Goal: Task Accomplishment & Management: Use online tool/utility

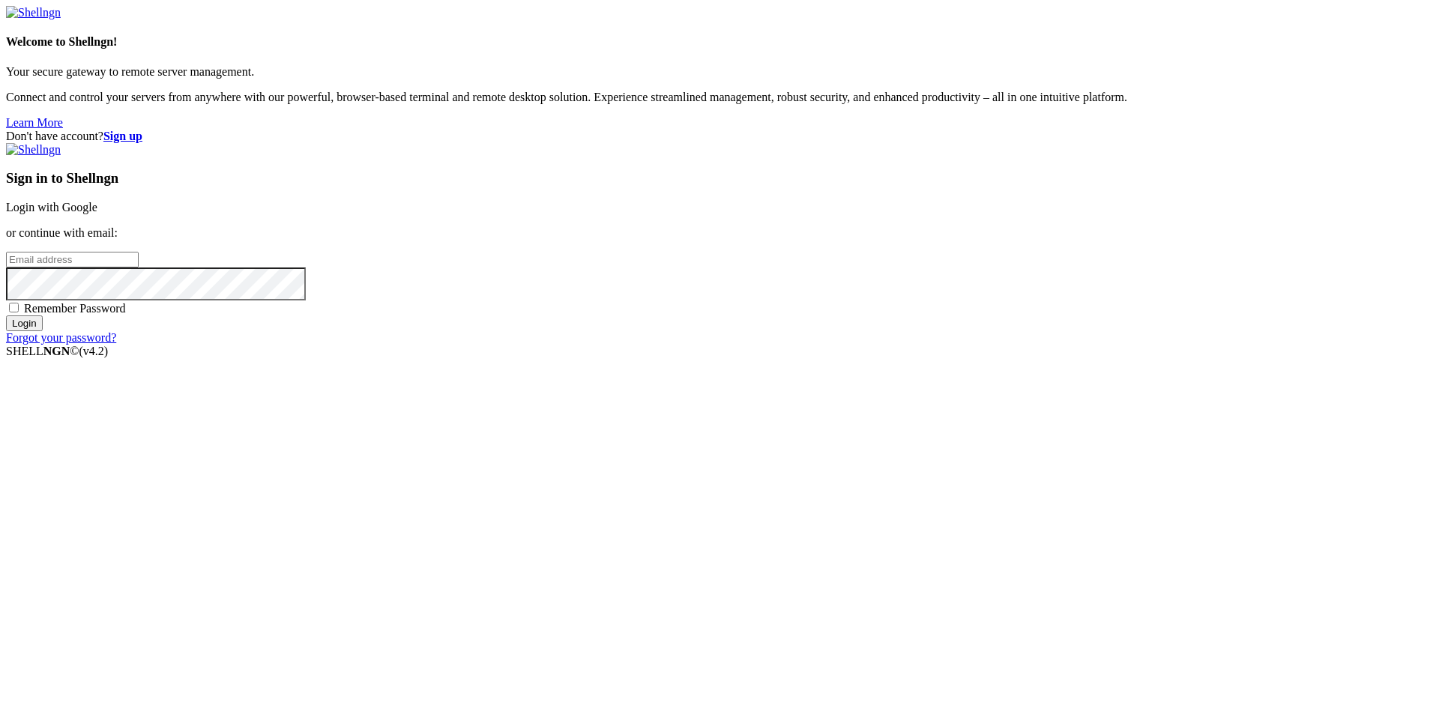
click at [97, 214] on link "Login with Google" at bounding box center [51, 207] width 91 height 13
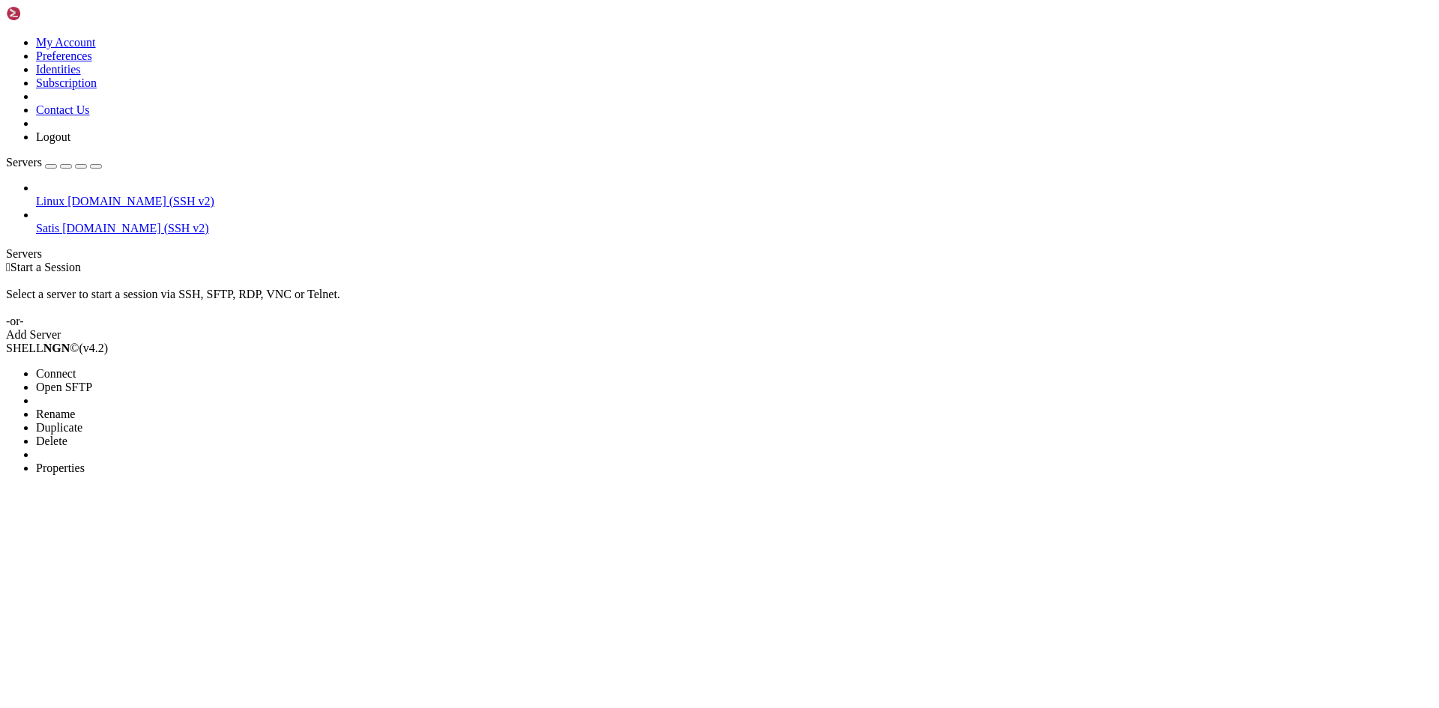
click at [92, 381] on span "Open SFTP" at bounding box center [64, 387] width 56 height 13
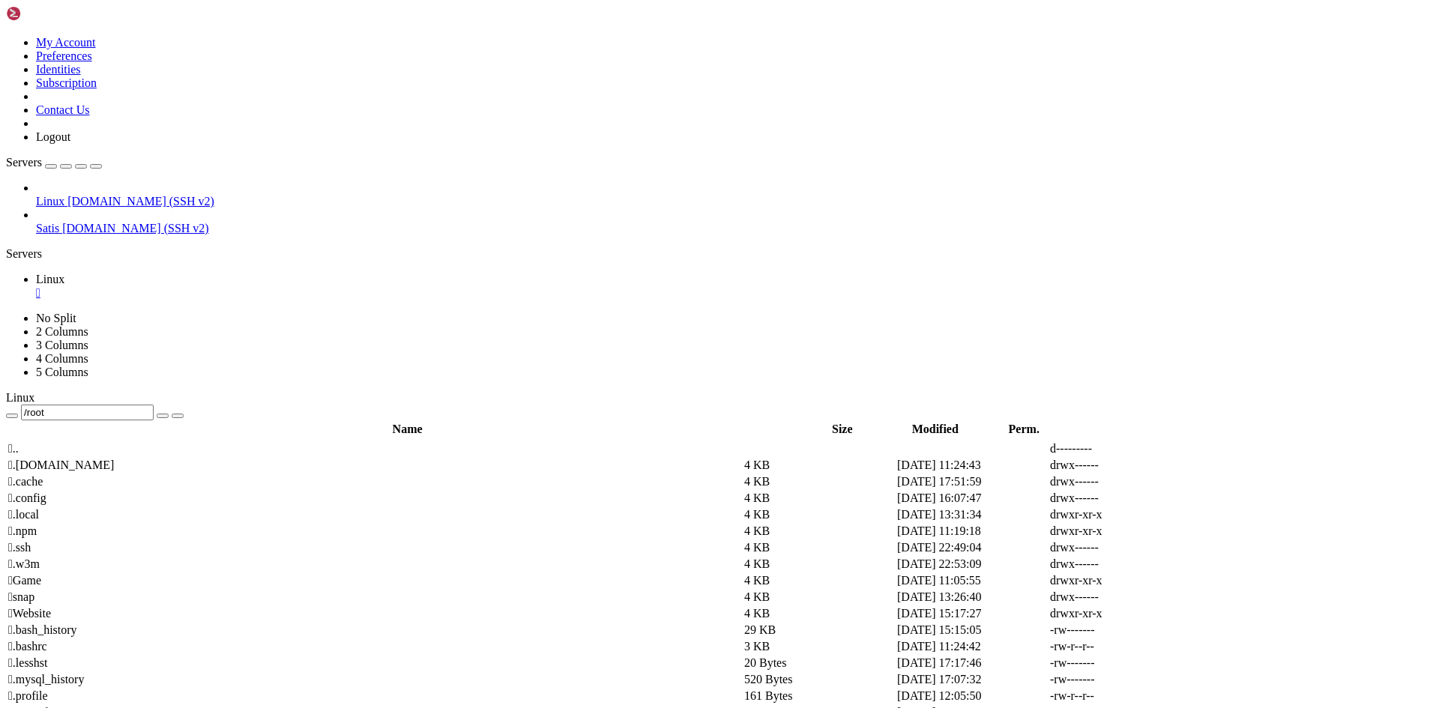
drag, startPoint x: 250, startPoint y: 47, endPoint x: 226, endPoint y: 49, distance: 23.3
click at [226, 405] on div "/root" at bounding box center [719, 413] width 1427 height 16
drag, startPoint x: 236, startPoint y: 49, endPoint x: 300, endPoint y: 52, distance: 63.8
click at [154, 405] on input "/root" at bounding box center [87, 413] width 133 height 16
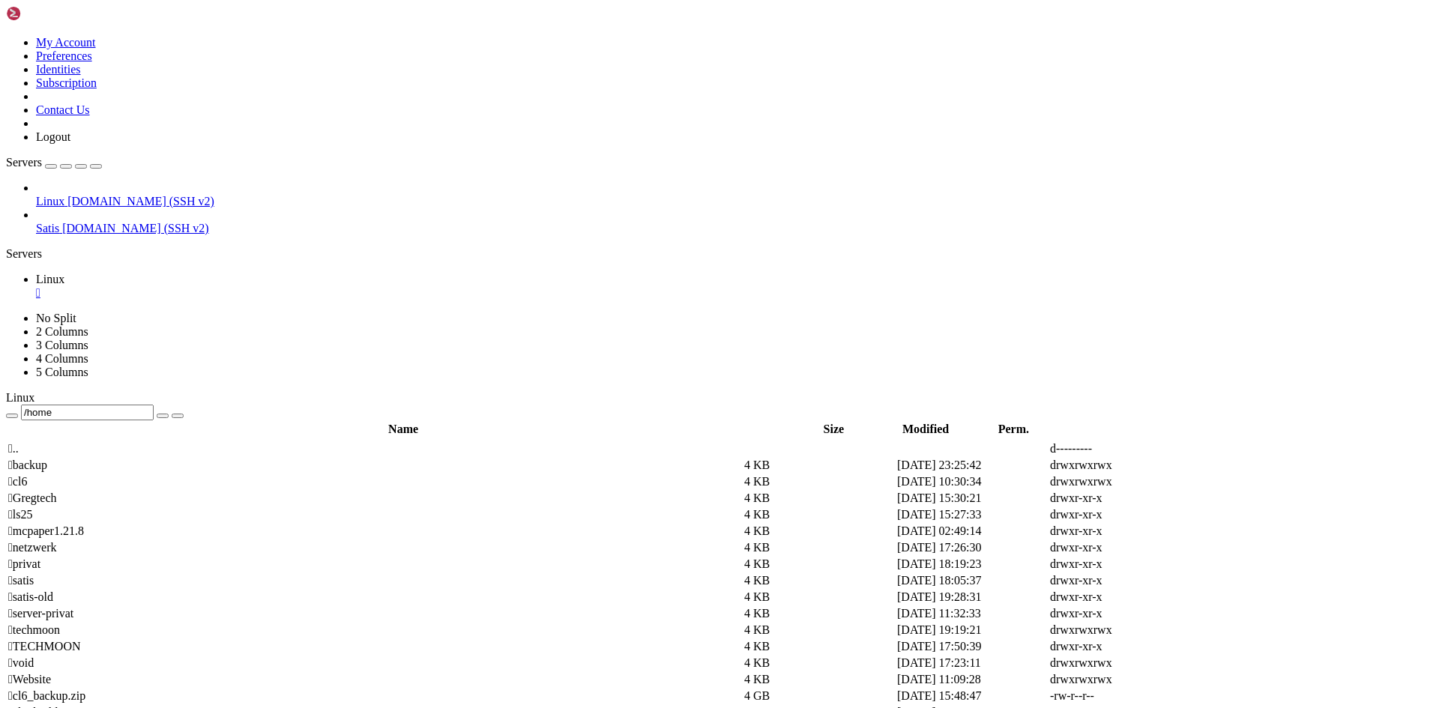
click at [97, 235] on div "Linux [DOMAIN_NAME] (SSH v2) Satis [DOMAIN_NAME] (SSH v2)" at bounding box center [719, 208] width 1427 height 54
click at [56, 541] on span " netzwerk" at bounding box center [32, 547] width 48 height 13
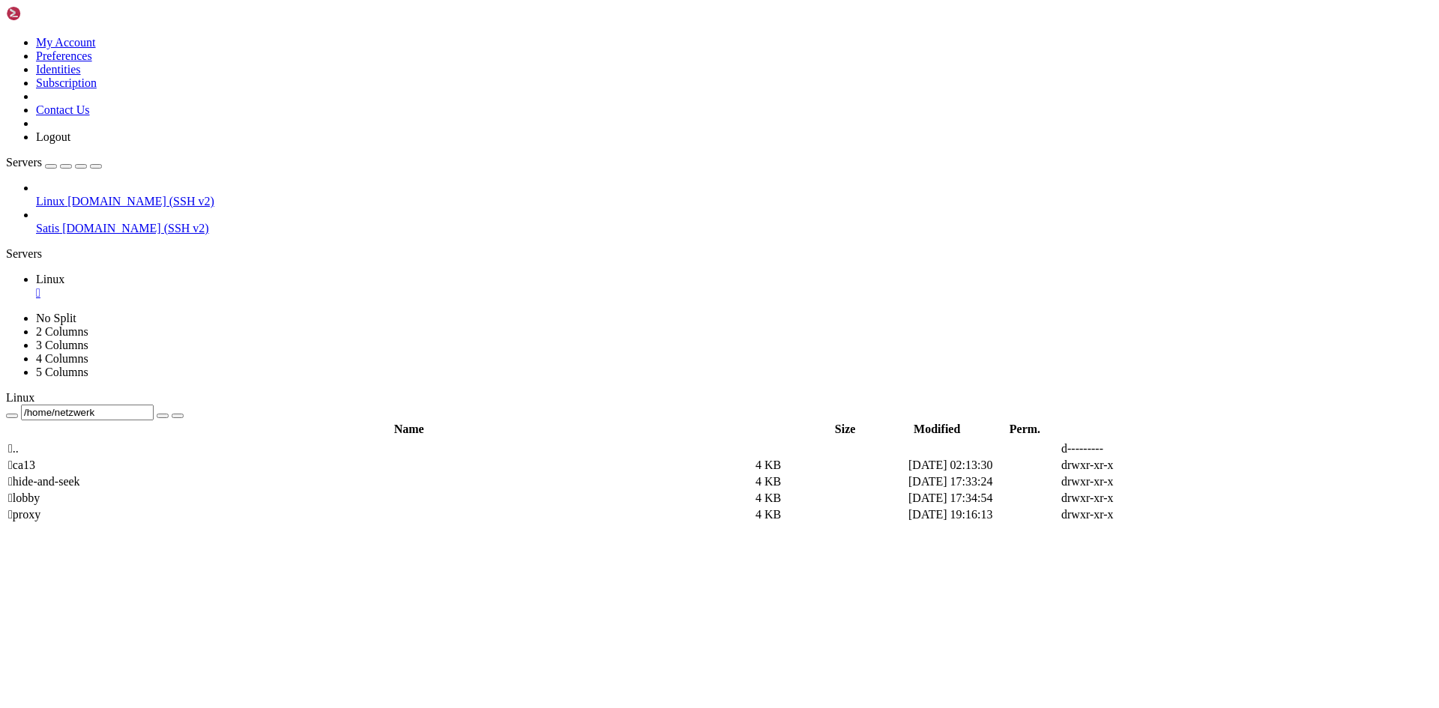
click at [218, 422] on th "Name" at bounding box center [408, 429] width 803 height 15
click at [19, 442] on span " .." at bounding box center [13, 448] width 10 height 13
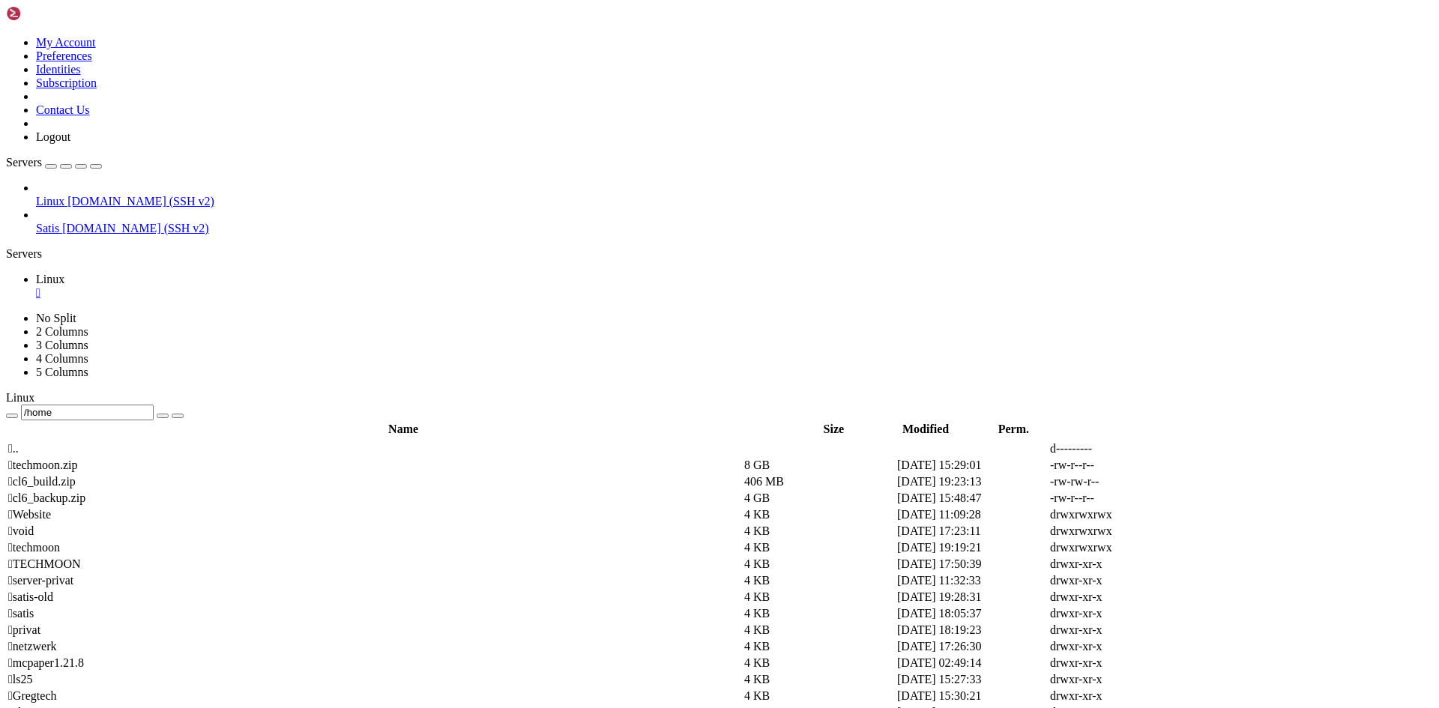
click at [208, 422] on th "Name" at bounding box center [403, 429] width 792 height 15
click at [305, 491] on td " Gregtech" at bounding box center [374, 498] width 735 height 15
click at [250, 685] on td " mods" at bounding box center [374, 692] width 735 height 15
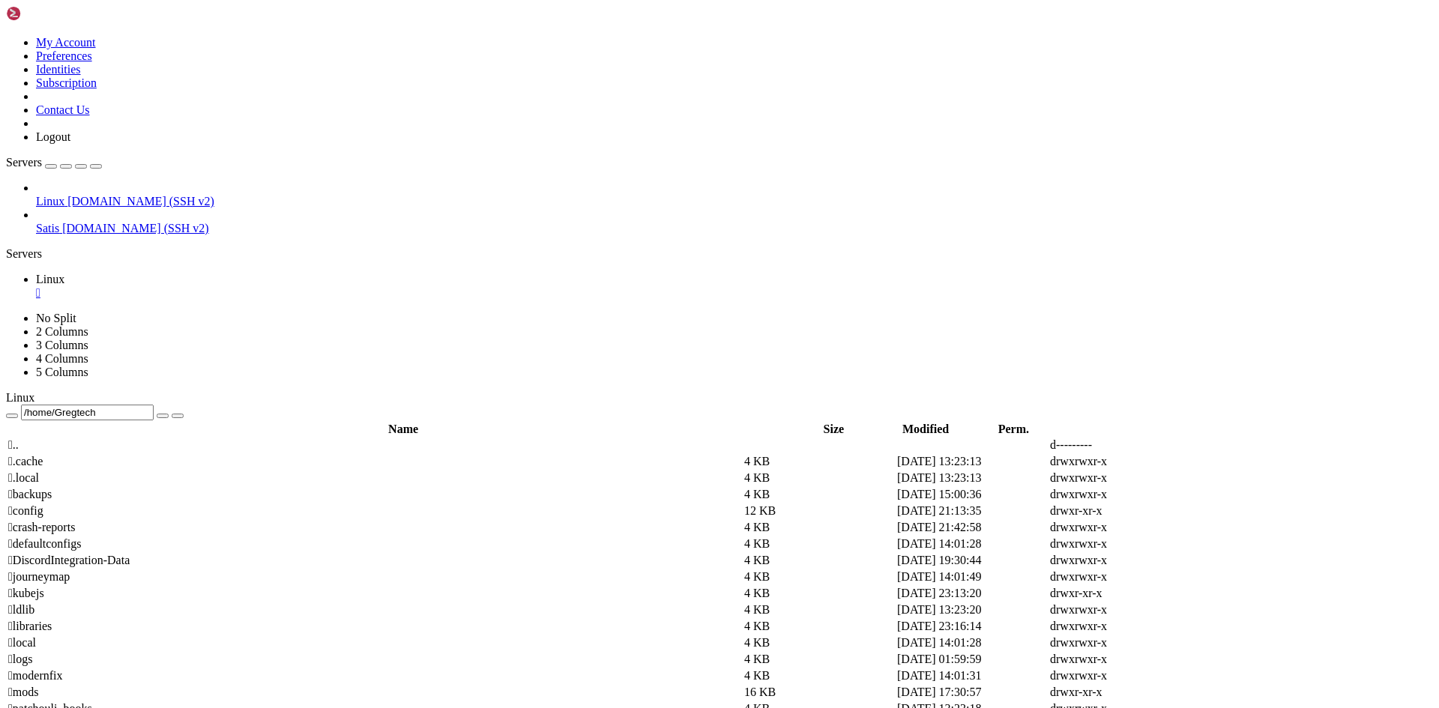
click at [250, 685] on td " mods" at bounding box center [374, 692] width 735 height 15
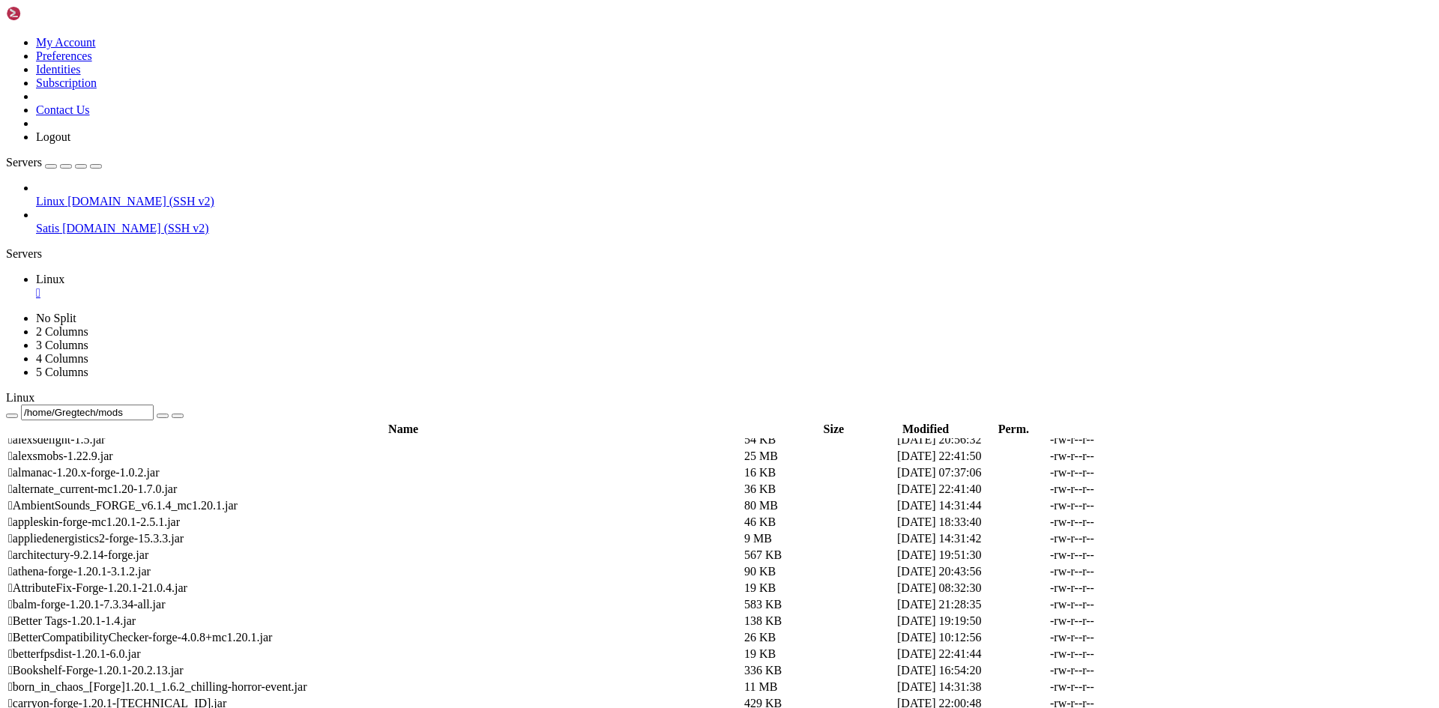
scroll to position [0, 0]
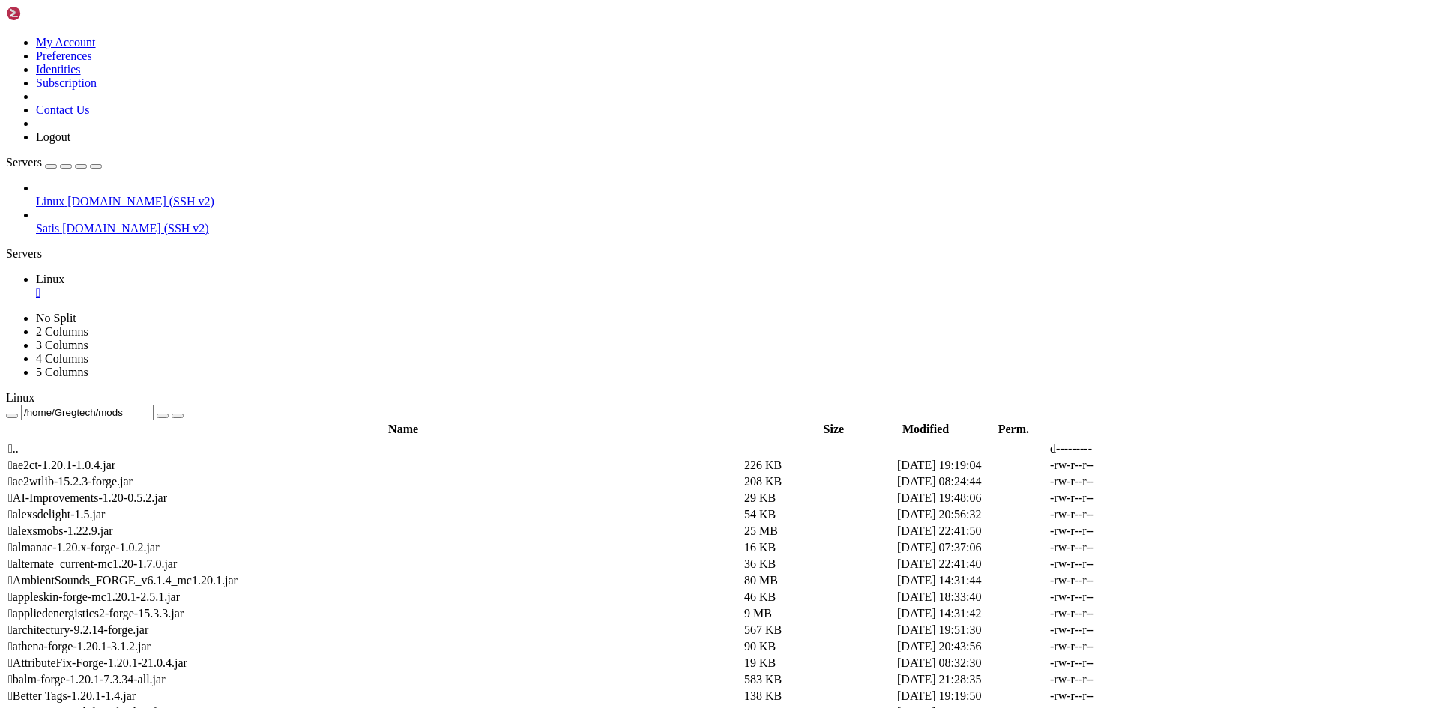
click at [264, 442] on td " .." at bounding box center [374, 449] width 735 height 15
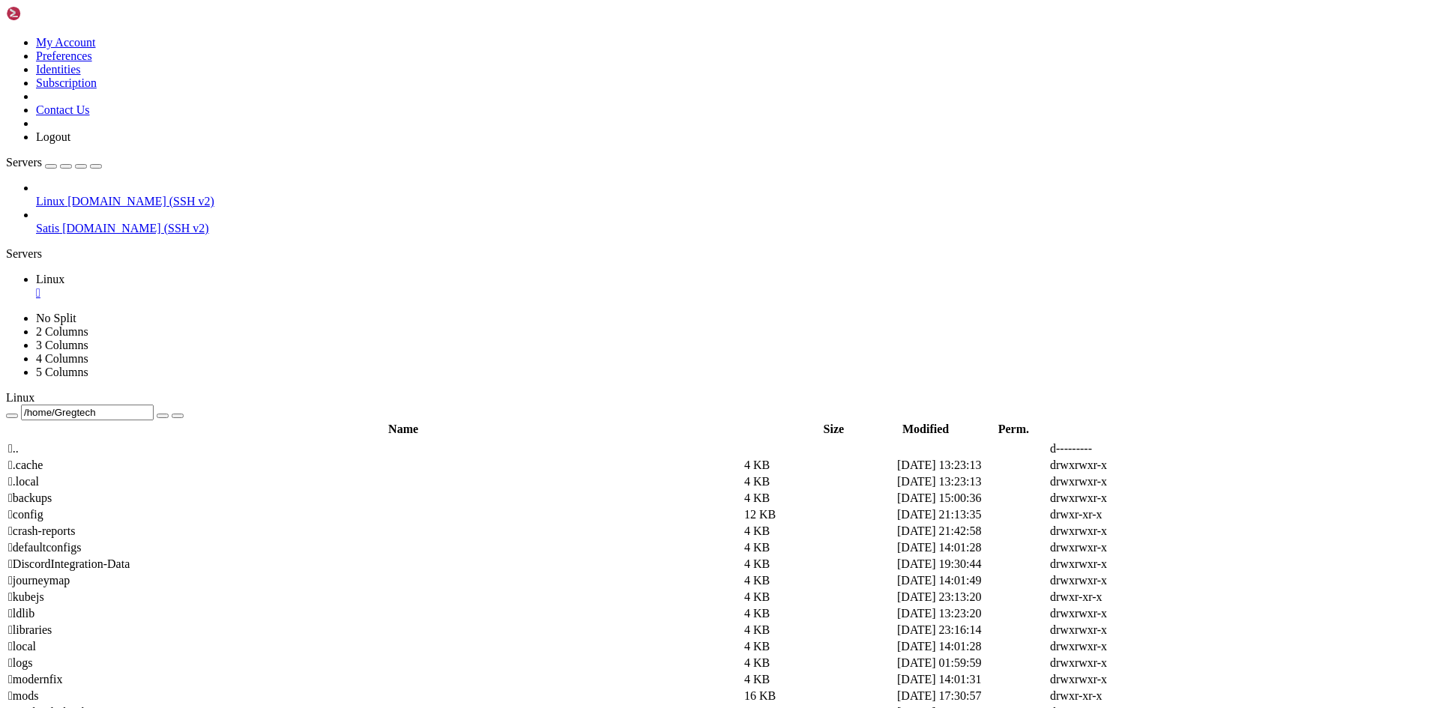
click at [278, 508] on td " config" at bounding box center [374, 515] width 735 height 15
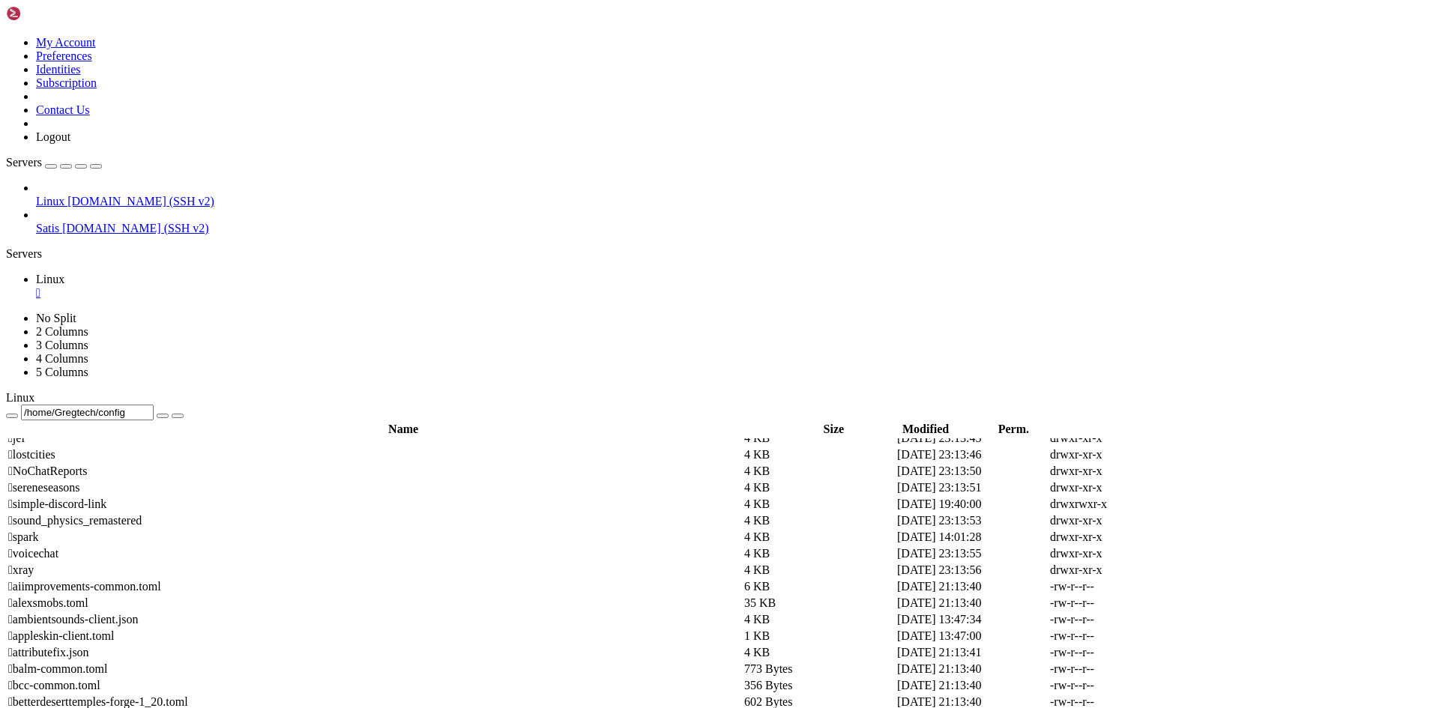
scroll to position [300, 0]
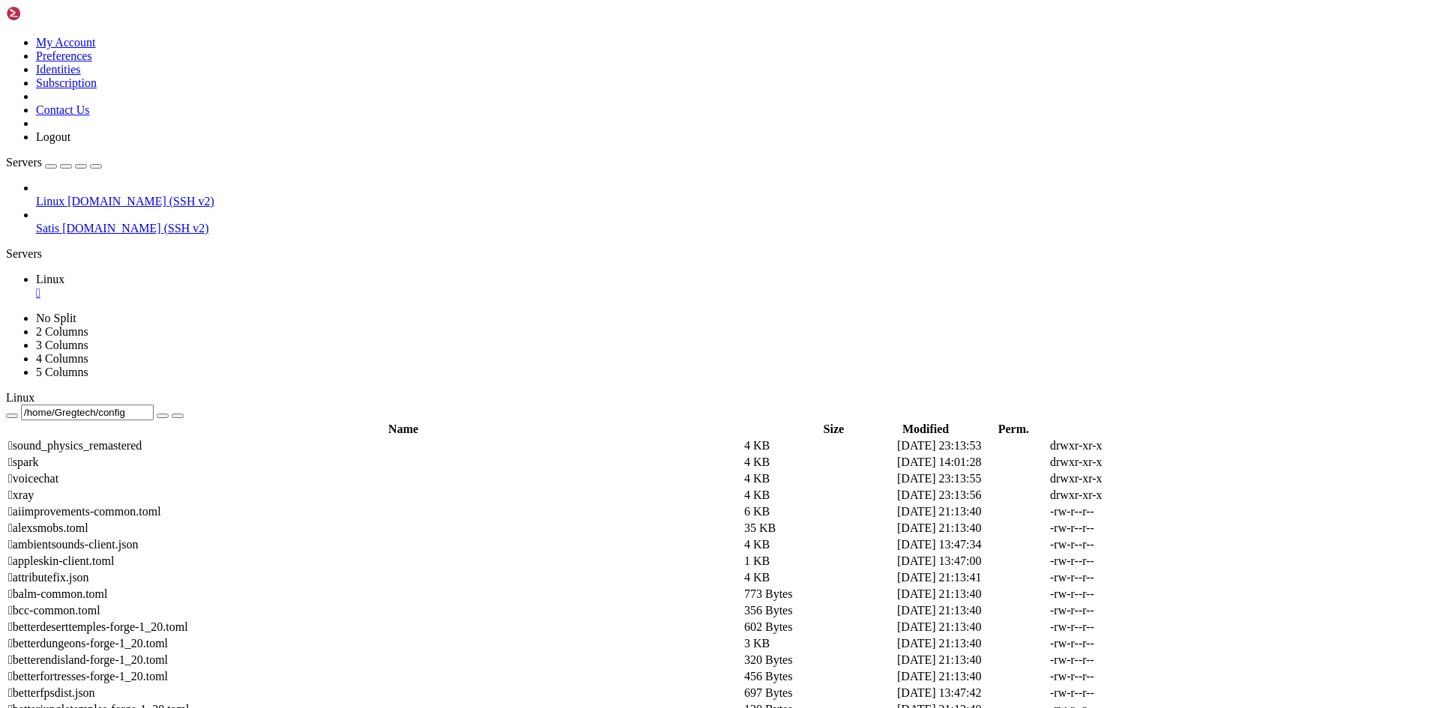
click at [58, 485] on span " voicechat" at bounding box center [33, 478] width 50 height 13
type input "/home/Gregtech/config/voicechat"
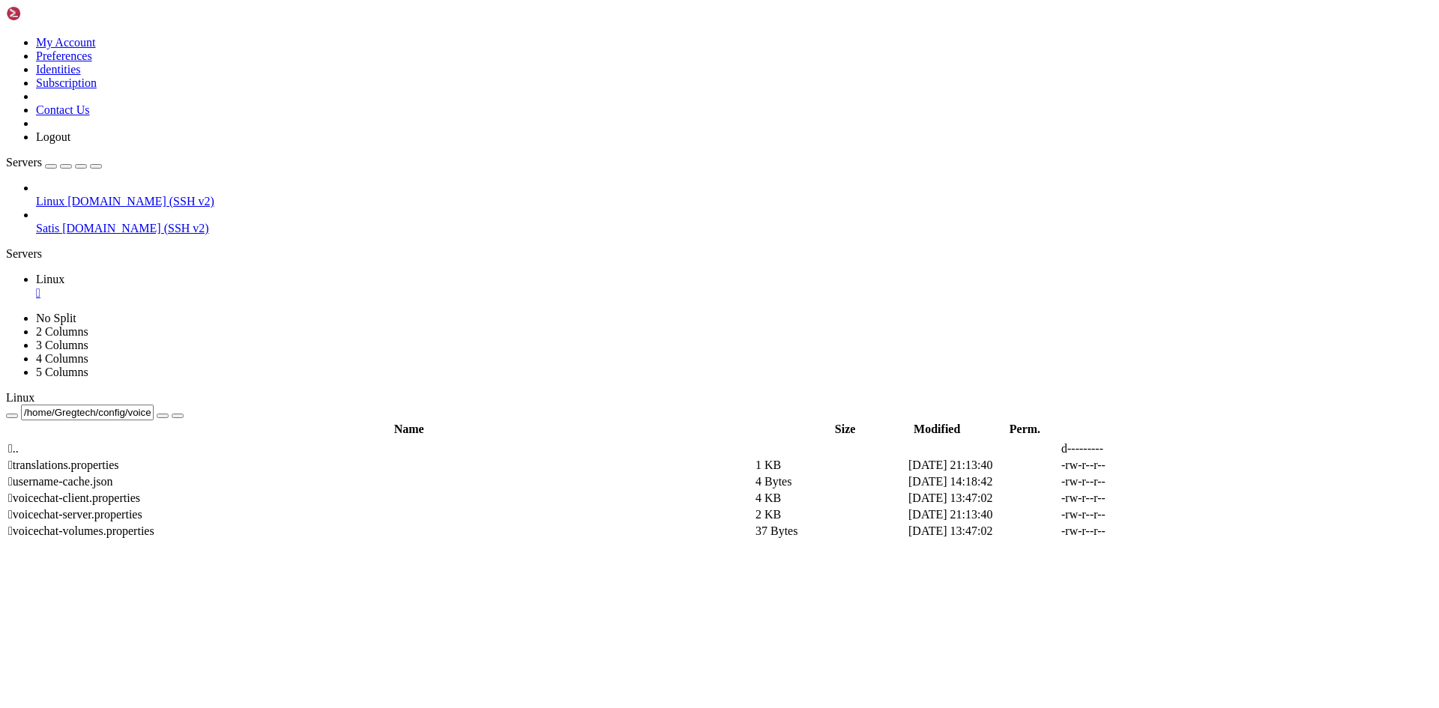
scroll to position [0, 0]
click at [1214, 515] on icon at bounding box center [1214, 515] width 0 height 0
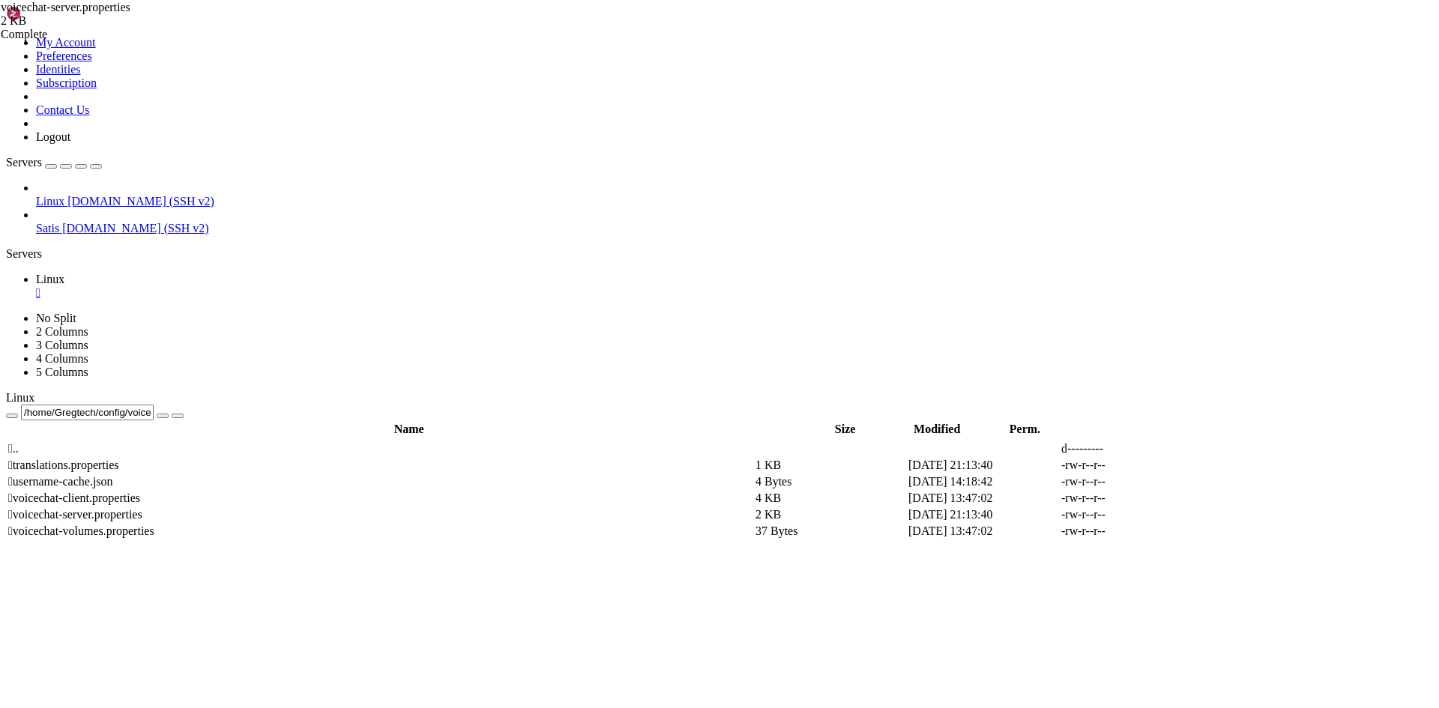
scroll to position [0, 13]
type textarea "bind_address=[DOMAIN_NAME]"
click at [1214, 515] on icon at bounding box center [1214, 515] width 0 height 0
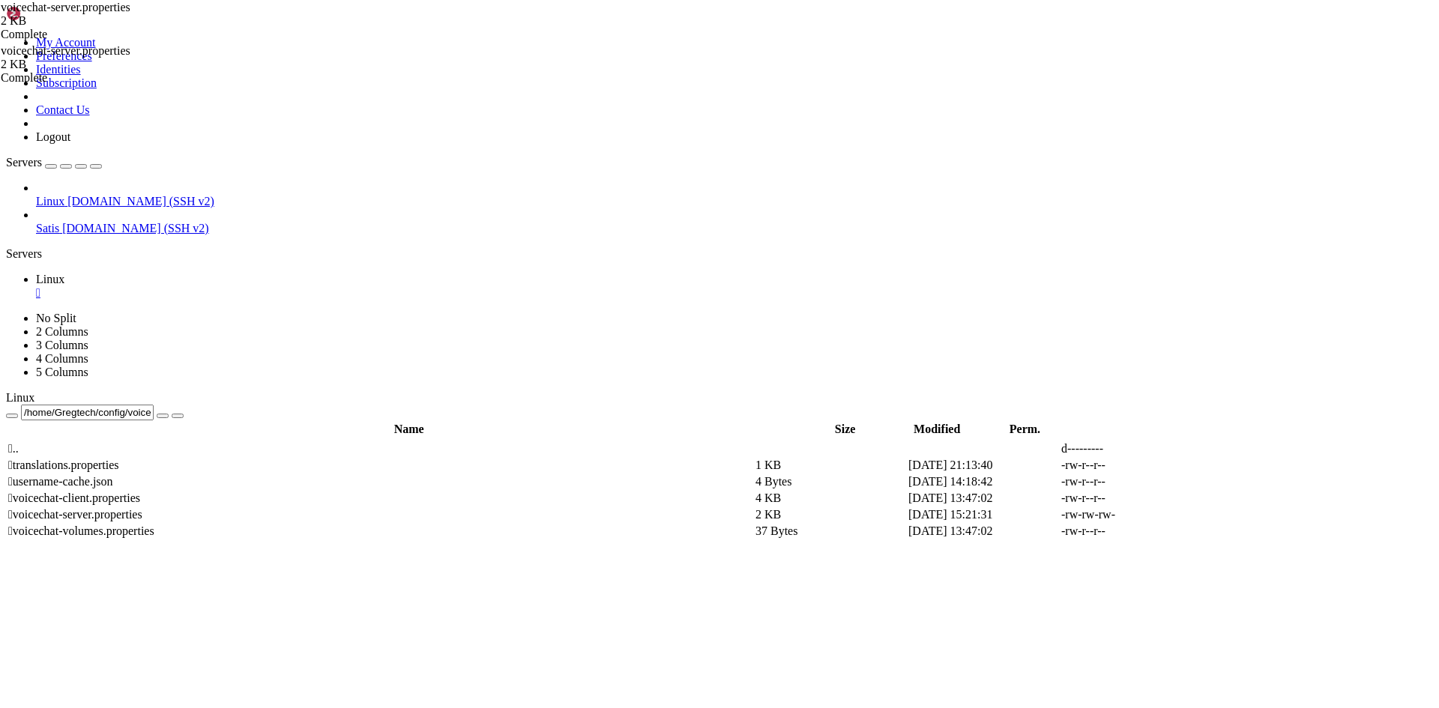
drag, startPoint x: 284, startPoint y: 181, endPoint x: 421, endPoint y: 180, distance: 136.4
drag, startPoint x: 247, startPoint y: 145, endPoint x: 273, endPoint y: 147, distance: 25.6
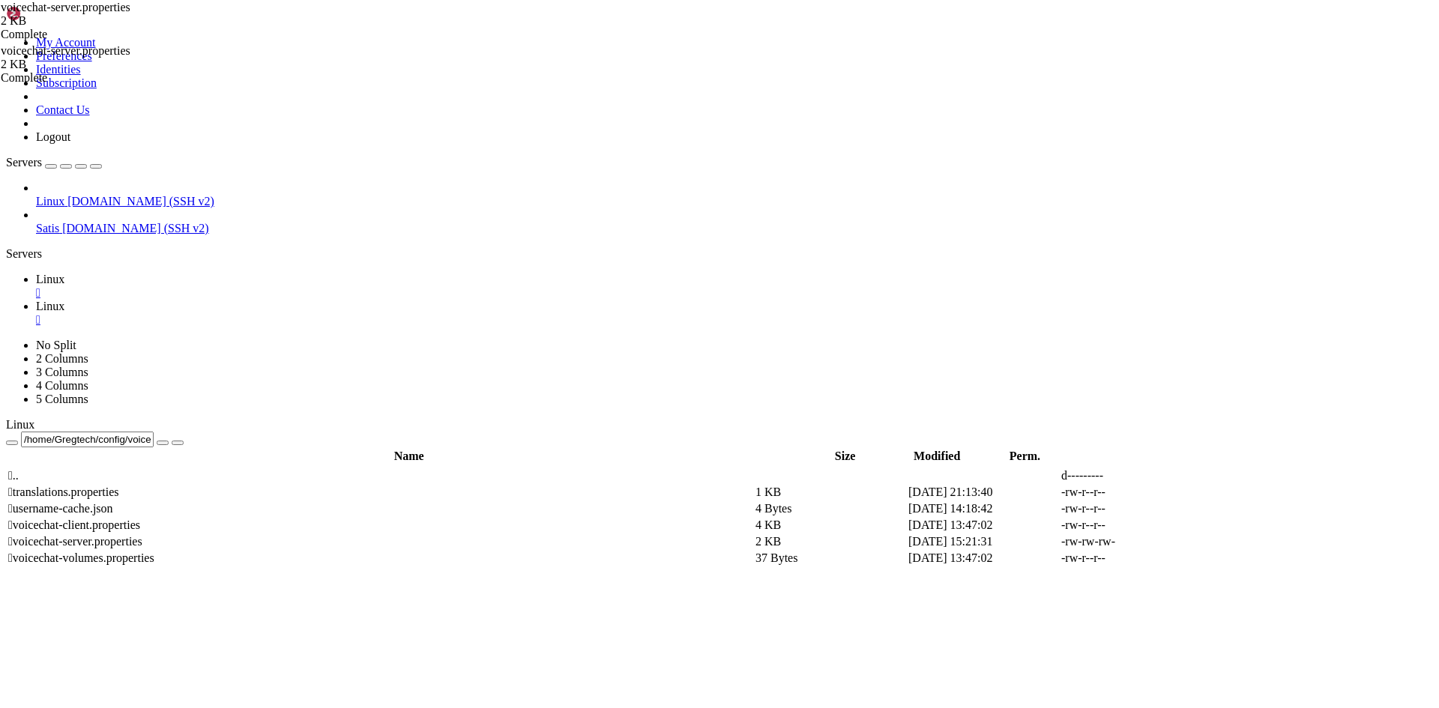
scroll to position [0, 0]
click at [64, 273] on span "Linux" at bounding box center [50, 279] width 28 height 13
type textarea "port=4043"
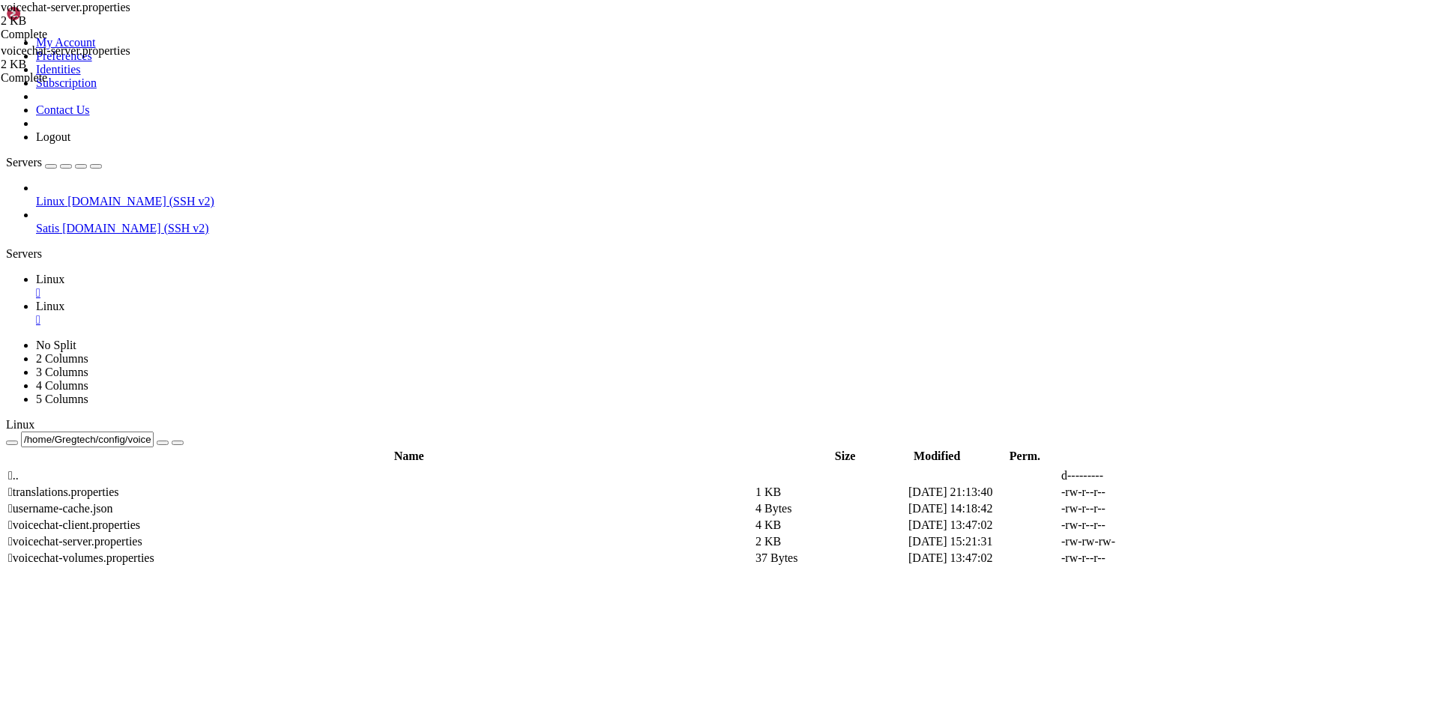
click at [1214, 542] on icon at bounding box center [1214, 542] width 0 height 0
drag, startPoint x: 285, startPoint y: 181, endPoint x: 409, endPoint y: 181, distance: 124.4
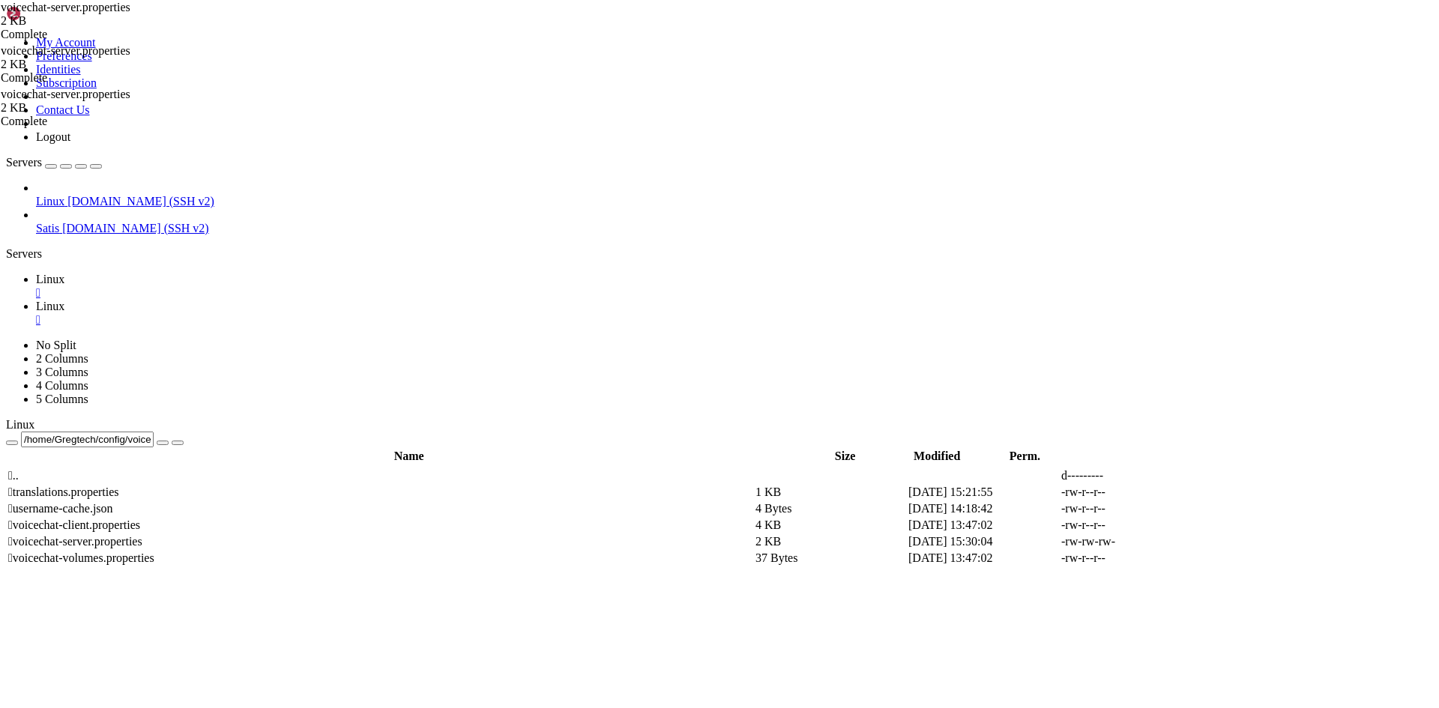
type textarea "bind_address=[TECHNICAL_ID]"
click at [1214, 542] on link at bounding box center [1214, 542] width 0 height 0
drag, startPoint x: 229, startPoint y: 343, endPoint x: 534, endPoint y: 363, distance: 305.0
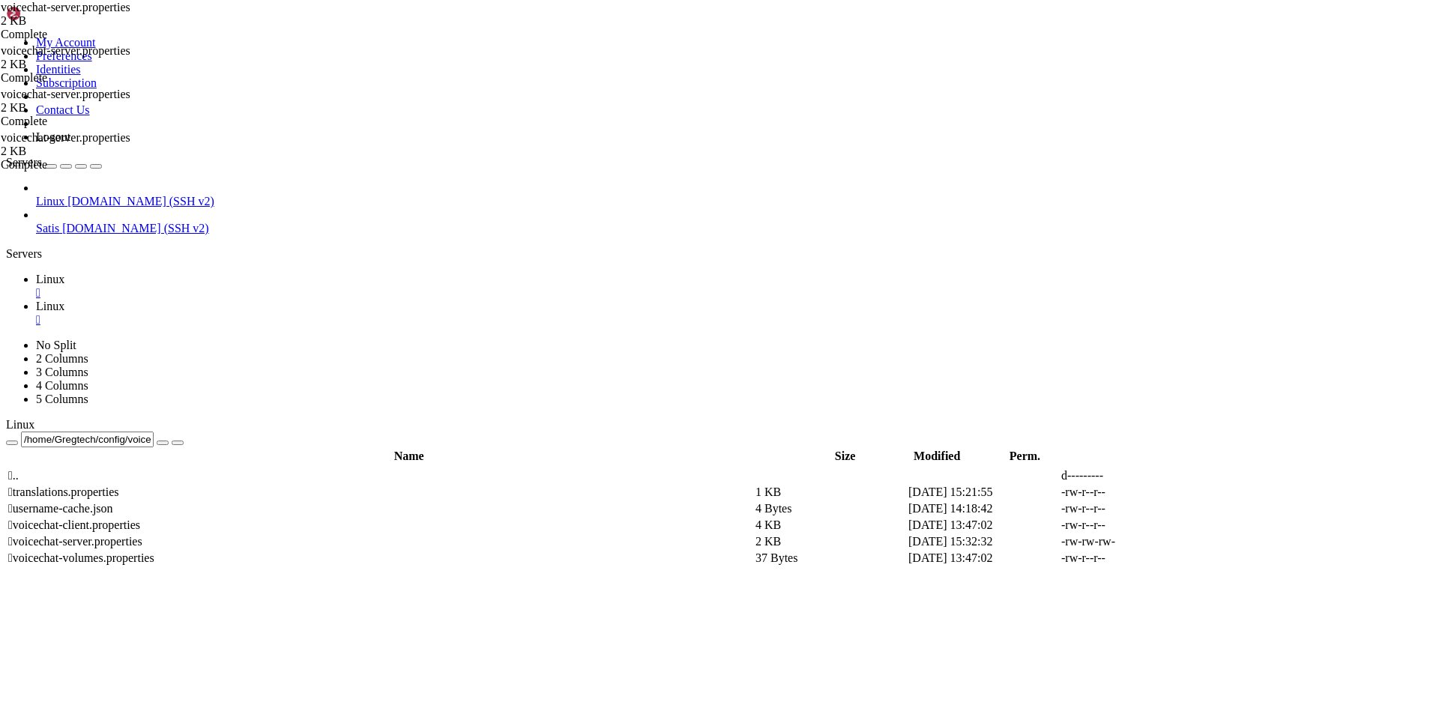
drag, startPoint x: 226, startPoint y: 372, endPoint x: 259, endPoint y: 376, distance: 32.5
drag, startPoint x: 226, startPoint y: 337, endPoint x: 253, endPoint y: 340, distance: 27.9
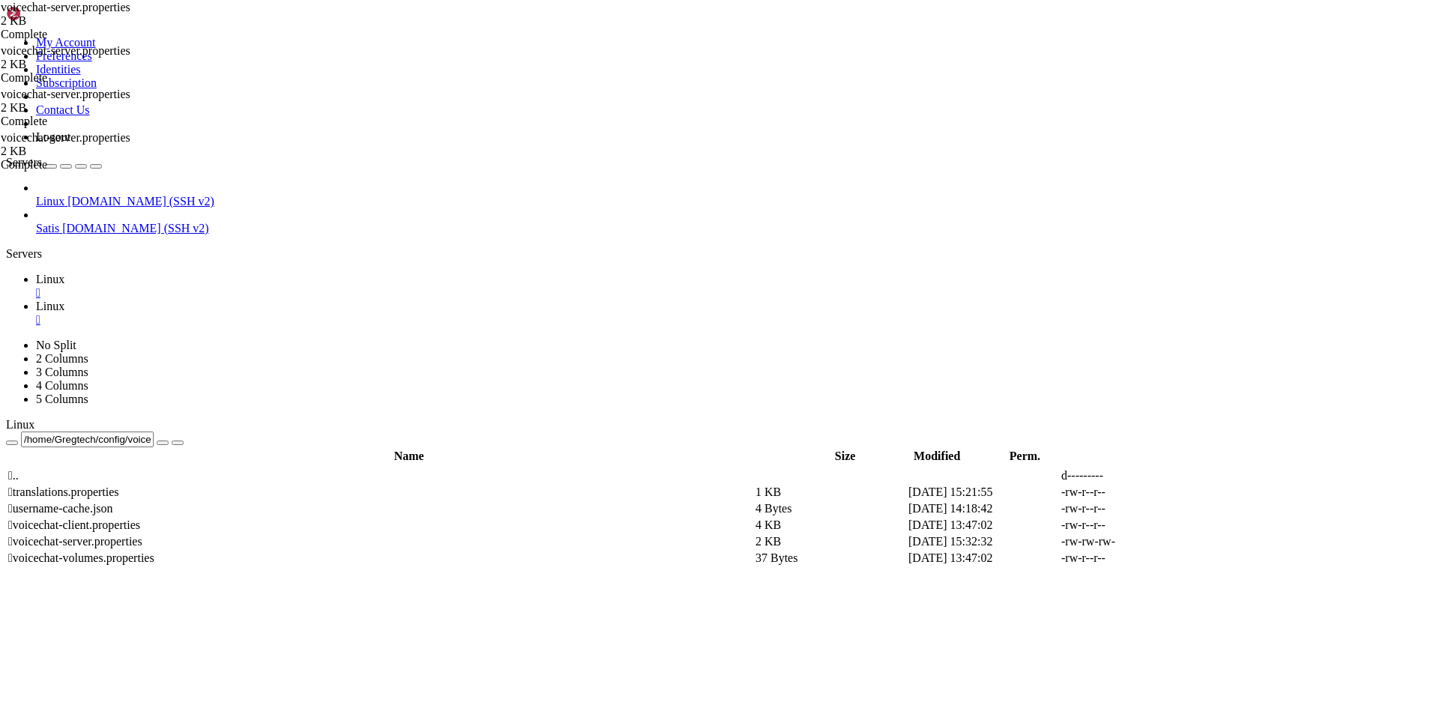
drag, startPoint x: 223, startPoint y: 320, endPoint x: 250, endPoint y: 320, distance: 26.2
drag, startPoint x: 226, startPoint y: 265, endPoint x: 242, endPoint y: 268, distance: 16.9
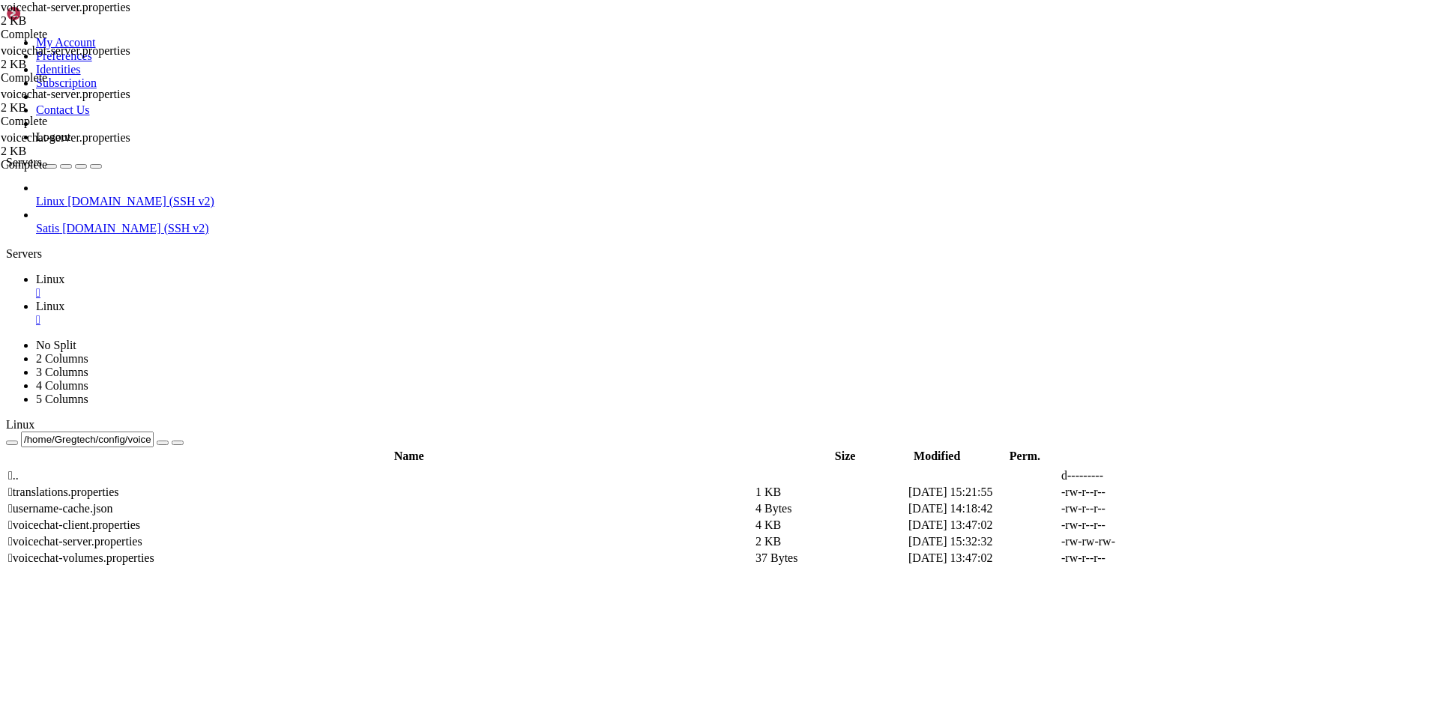
drag, startPoint x: 232, startPoint y: 238, endPoint x: 272, endPoint y: 235, distance: 40.7
drag, startPoint x: 223, startPoint y: 216, endPoint x: 246, endPoint y: 221, distance: 23.1
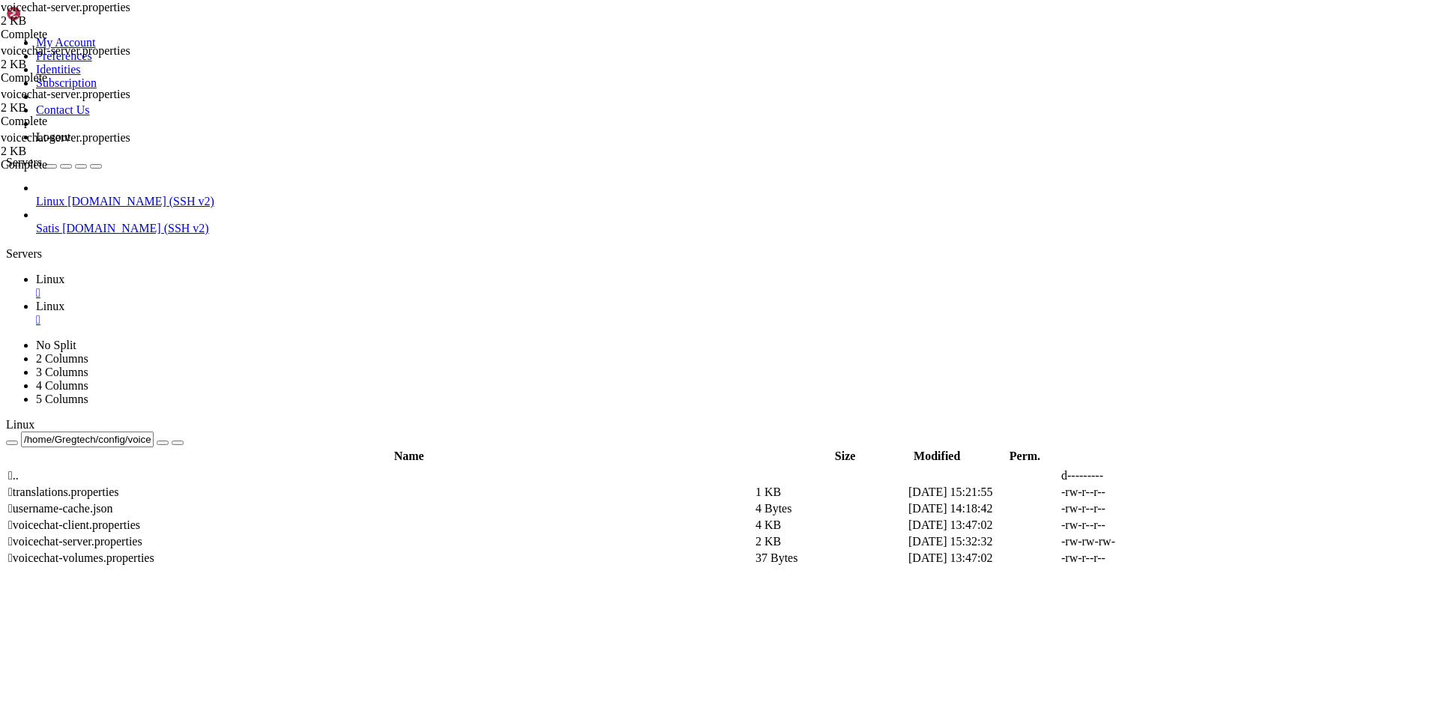
drag, startPoint x: 224, startPoint y: 192, endPoint x: 232, endPoint y: 193, distance: 7.6
drag, startPoint x: 230, startPoint y: 178, endPoint x: 218, endPoint y: 172, distance: 13.4
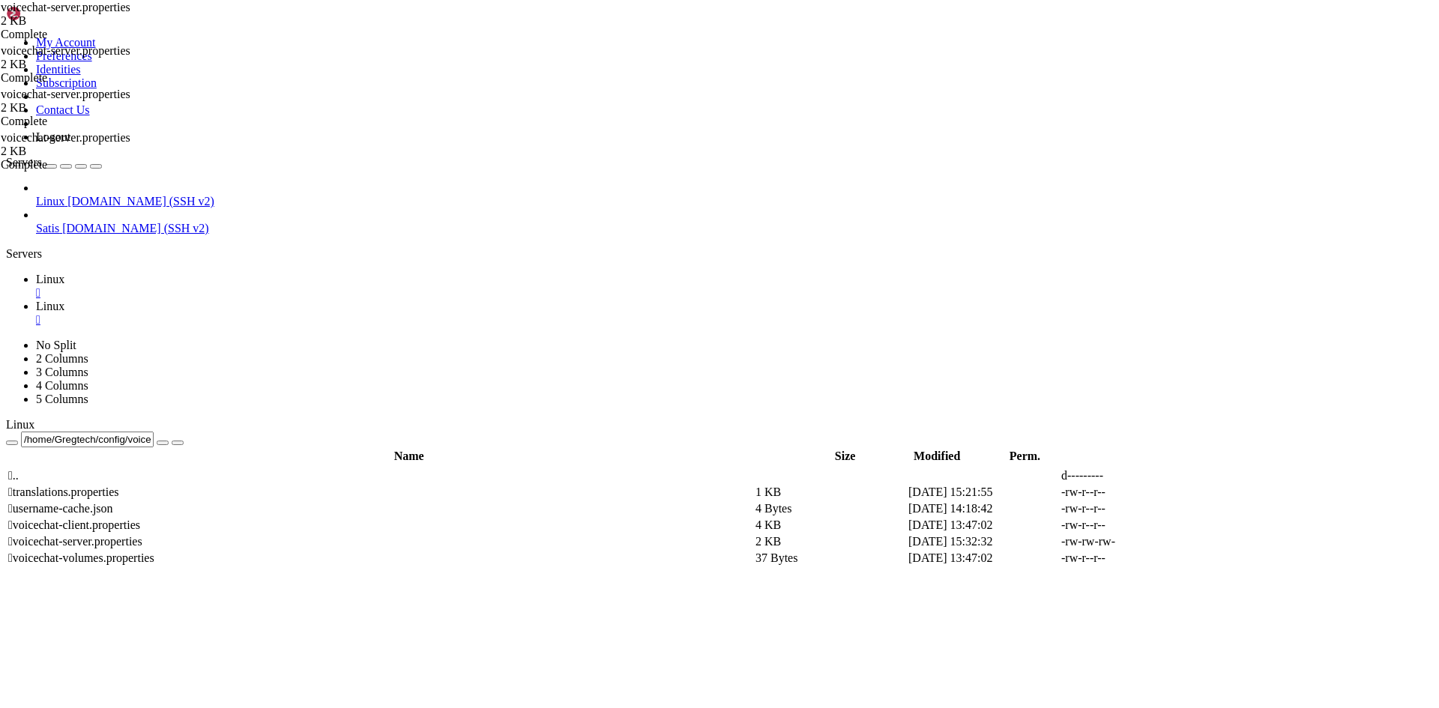
drag, startPoint x: 220, startPoint y: 151, endPoint x: 240, endPoint y: 148, distance: 19.7
click at [64, 300] on span "Linux" at bounding box center [50, 306] width 28 height 13
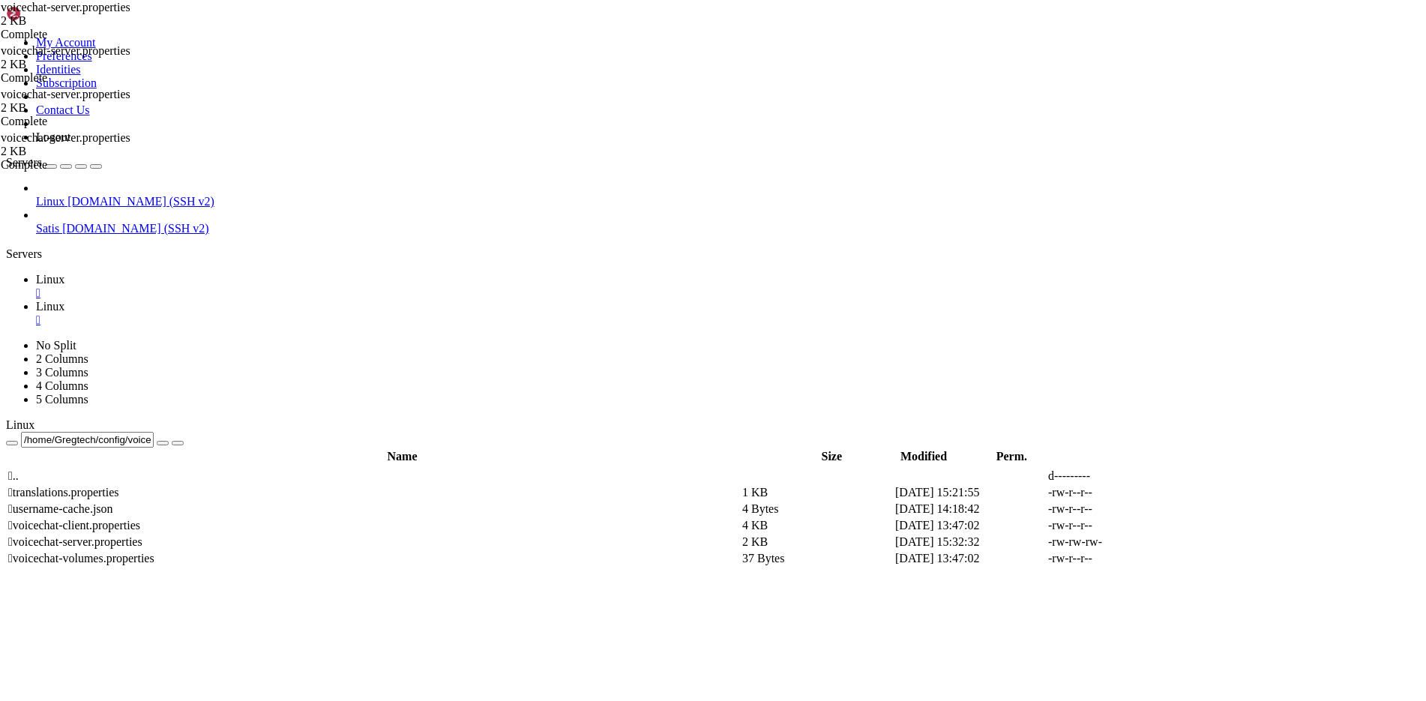
click at [64, 273] on span "Linux" at bounding box center [50, 279] width 28 height 13
drag, startPoint x: 276, startPoint y: 151, endPoint x: 248, endPoint y: 150, distance: 27.7
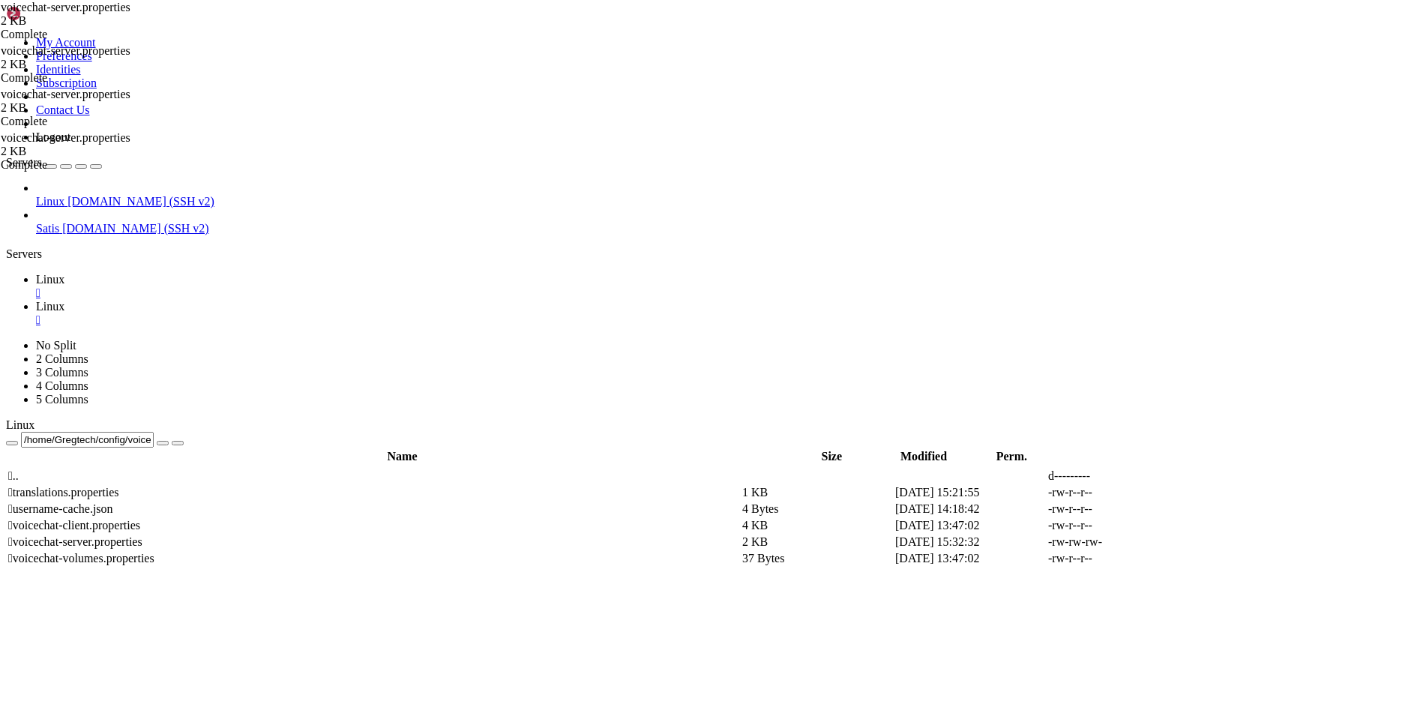
scroll to position [0, 2]
type textarea "port=-1"
click at [1201, 542] on icon at bounding box center [1201, 542] width 0 height 0
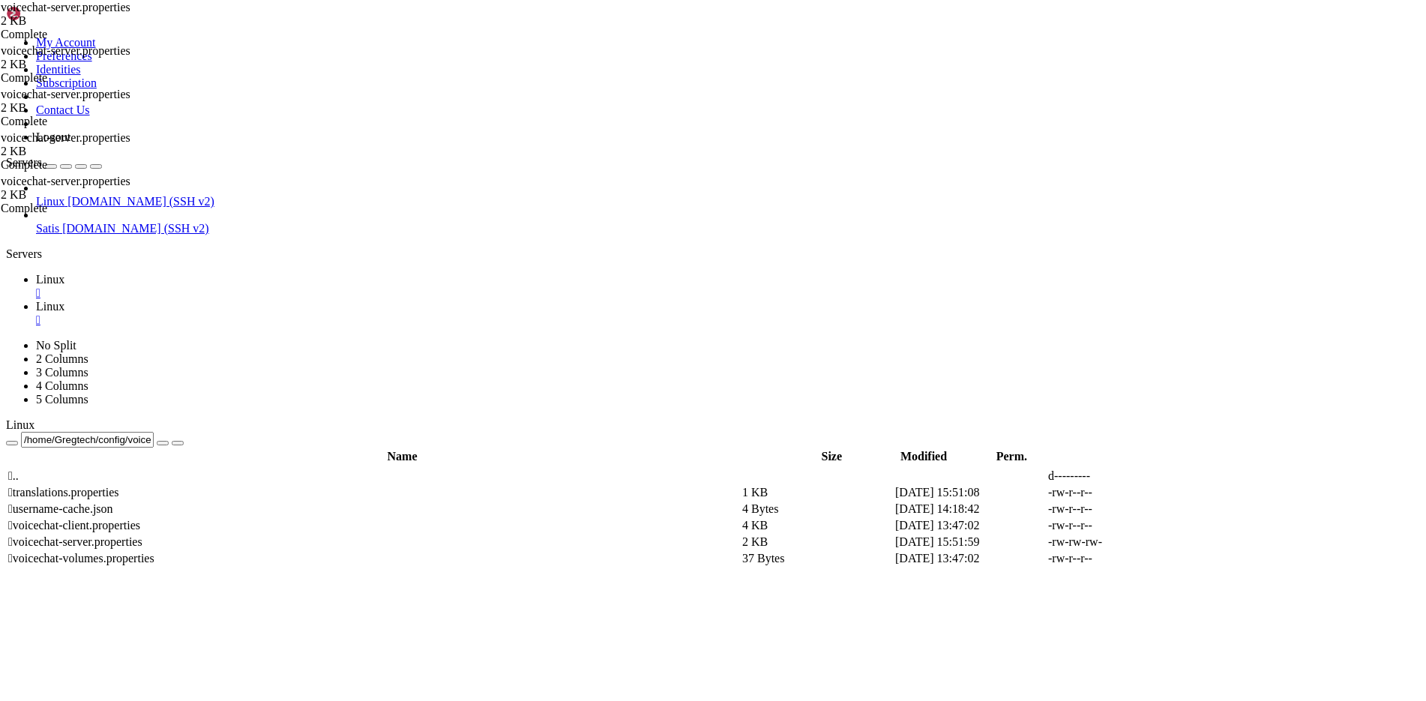
drag, startPoint x: 257, startPoint y: 148, endPoint x: 247, endPoint y: 148, distance: 10.5
type textarea "port=4043"
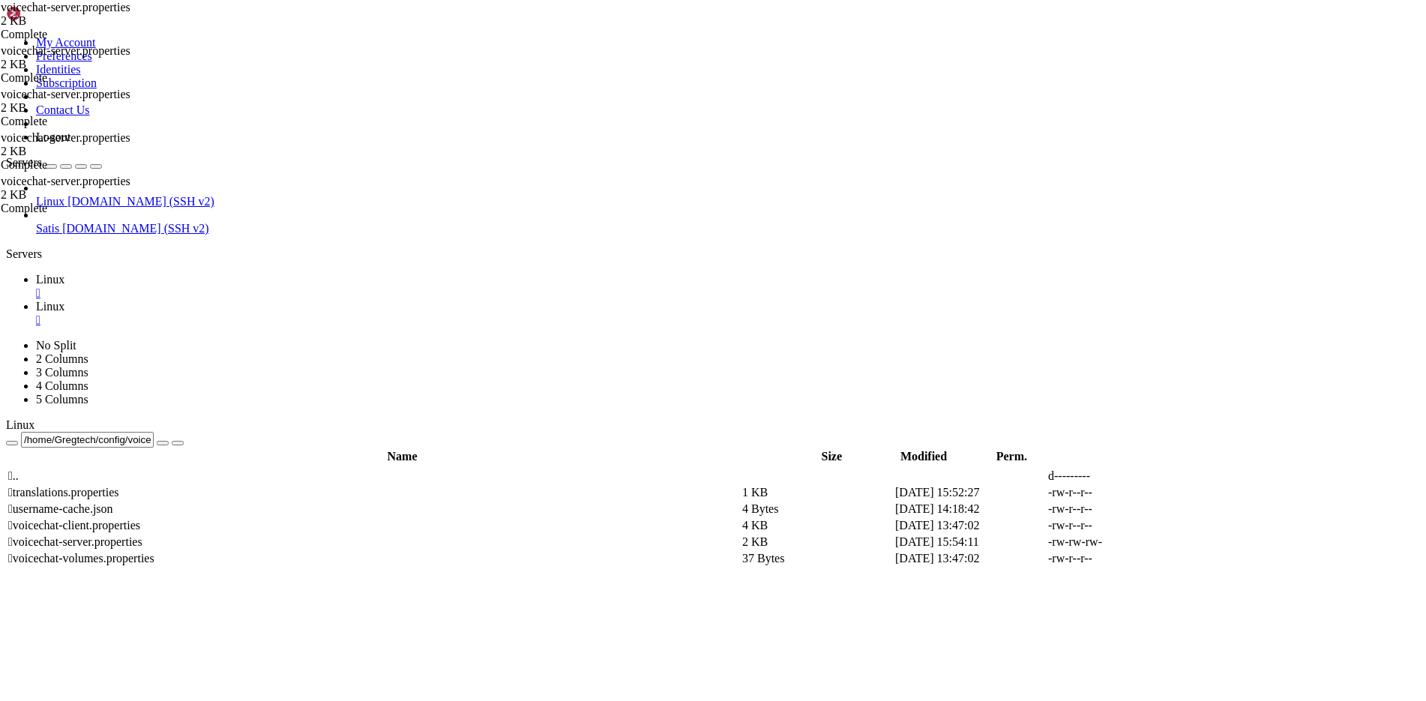
click at [1201, 542] on icon at bounding box center [1201, 542] width 0 height 0
drag, startPoint x: 329, startPoint y: 186, endPoint x: 283, endPoint y: 184, distance: 45.8
type textarea "bind_address=*"
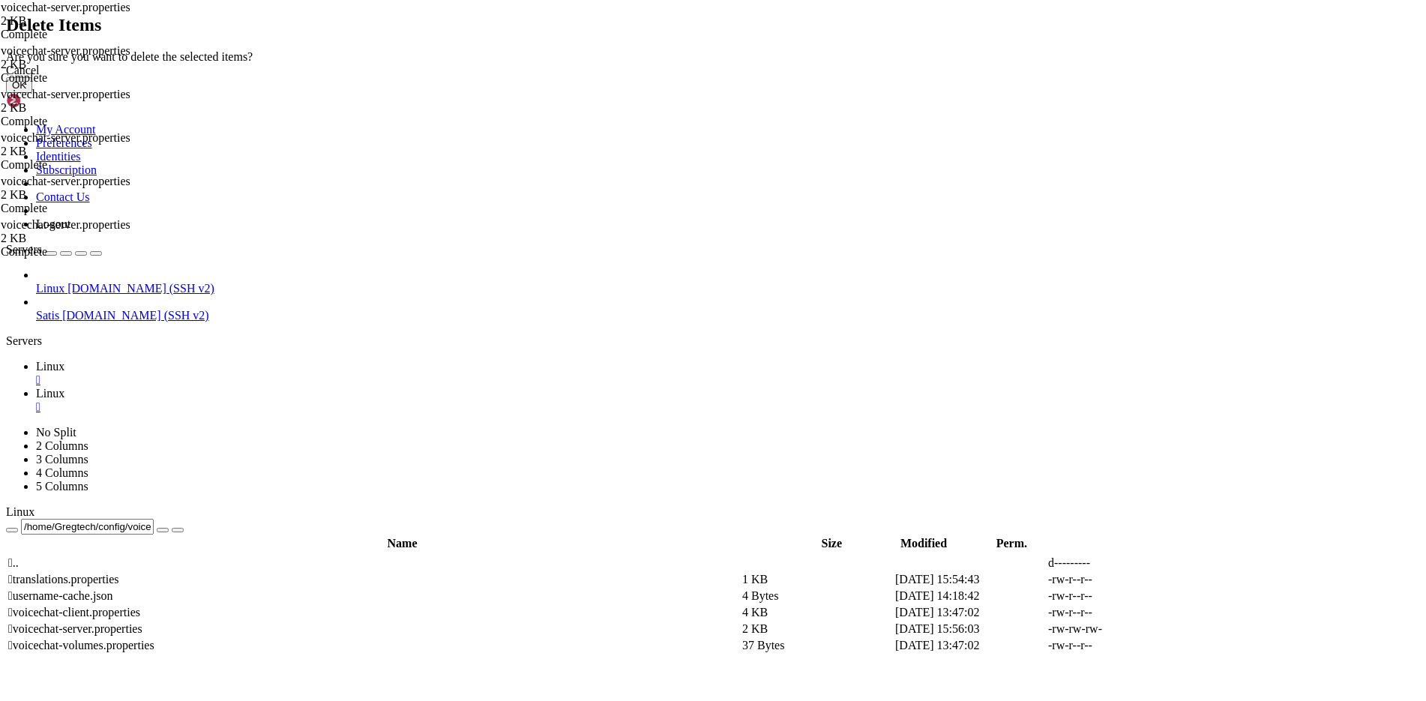
click at [32, 93] on button "OK" at bounding box center [19, 85] width 26 height 16
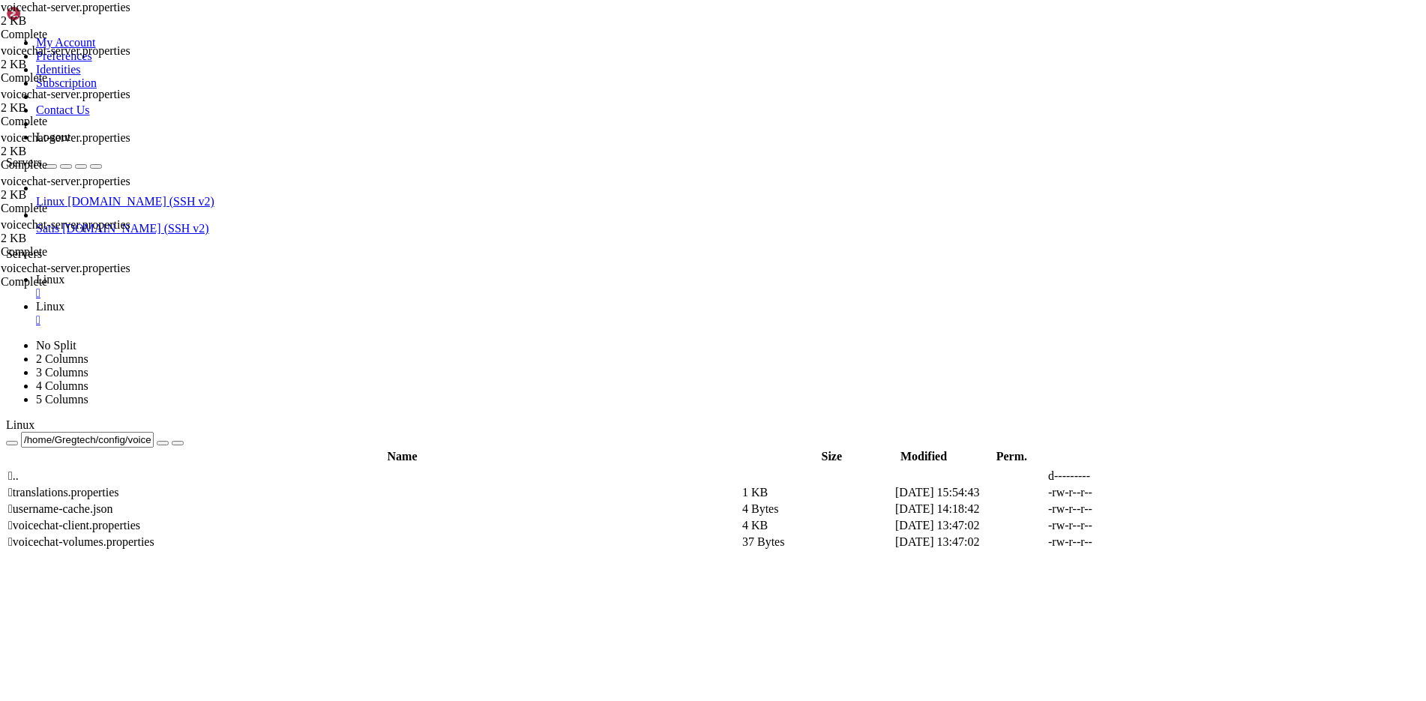
click at [1201, 526] on icon at bounding box center [1201, 526] width 0 height 0
click at [163, 443] on div "submit" at bounding box center [163, 443] width 0 height 0
